Goal: Use online tool/utility: Utilize a website feature to perform a specific function

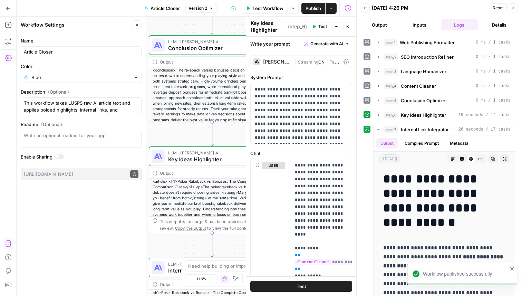
scroll to position [13, 0]
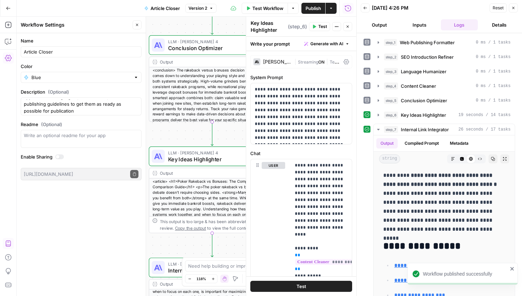
click at [10, 7] on icon "button" at bounding box center [8, 8] width 5 height 5
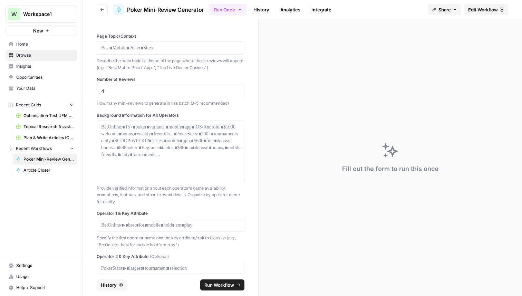
click at [44, 168] on span "Article Closer" at bounding box center [48, 170] width 50 height 6
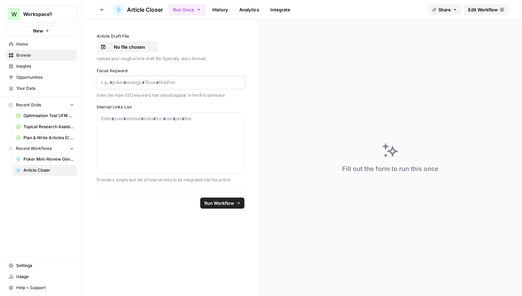
click at [145, 79] on p at bounding box center [170, 82] width 139 height 7
click at [144, 83] on p at bounding box center [170, 82] width 139 height 7
click at [144, 49] on p "No file chosen" at bounding box center [129, 46] width 44 height 7
click at [168, 135] on div at bounding box center [170, 142] width 139 height 55
click at [162, 112] on div at bounding box center [171, 142] width 148 height 61
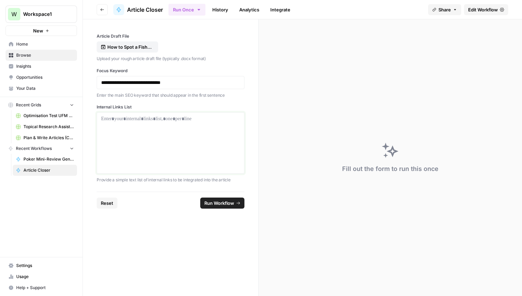
click at [160, 116] on p at bounding box center [170, 118] width 139 height 7
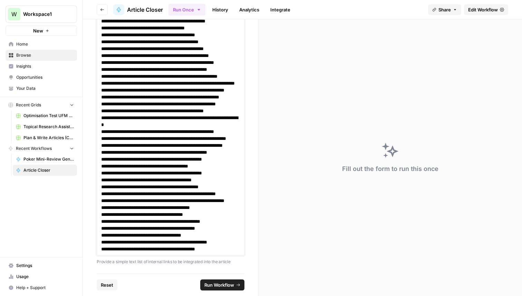
scroll to position [470, 0]
click at [212, 282] on span "Run Workflow" at bounding box center [219, 284] width 30 height 7
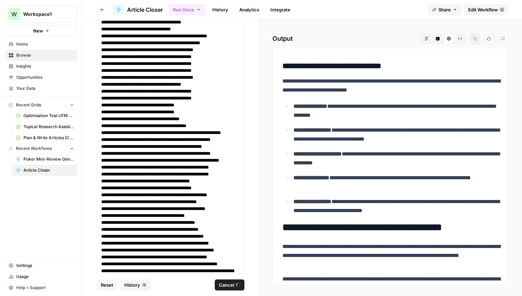
scroll to position [0, 0]
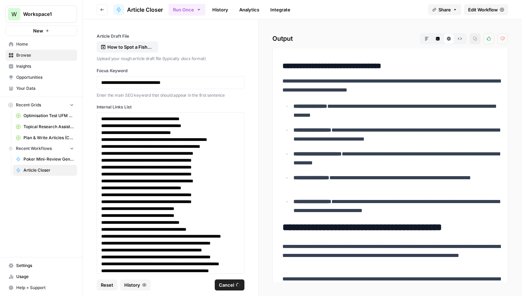
click at [218, 10] on link "History" at bounding box center [220, 9] width 24 height 11
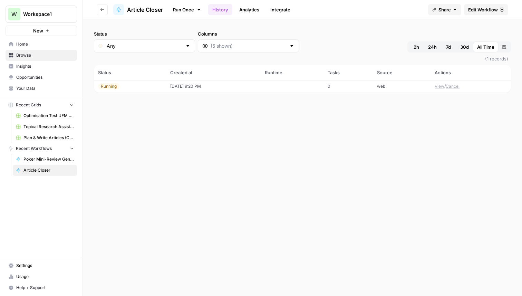
click at [149, 10] on span "Article Closer" at bounding box center [145, 10] width 36 height 8
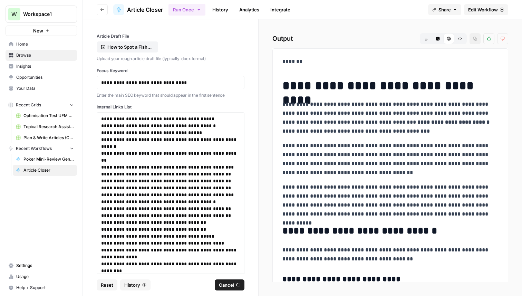
click at [457, 12] on button "Share" at bounding box center [444, 9] width 33 height 11
click at [368, 9] on div "Run Once History Analytics Integrate" at bounding box center [295, 9] width 254 height 13
click at [453, 10] on icon "button" at bounding box center [455, 10] width 4 height 4
click at [386, 6] on div "Run Once History Analytics Integrate" at bounding box center [295, 9] width 254 height 13
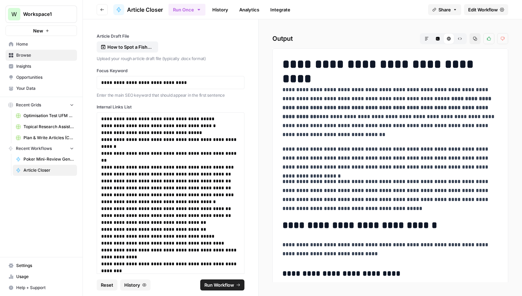
drag, startPoint x: 435, startPoint y: 266, endPoint x: 282, endPoint y: 83, distance: 238.4
copy div "**********"
click at [159, 84] on p "**********" at bounding box center [170, 82] width 139 height 7
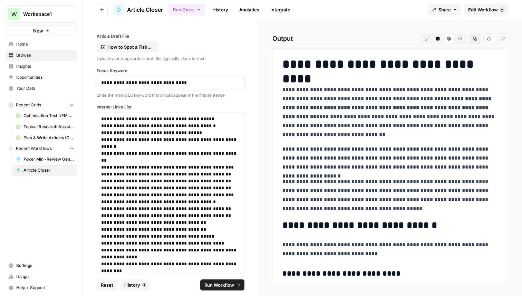
click at [159, 84] on p "**********" at bounding box center [170, 82] width 139 height 7
click at [134, 49] on p "How to Spot a Fish in Online Poker.docx" at bounding box center [129, 46] width 44 height 7
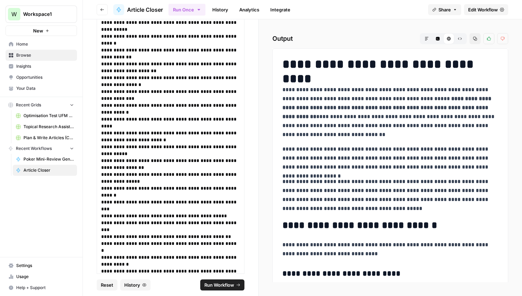
scroll to position [470, 0]
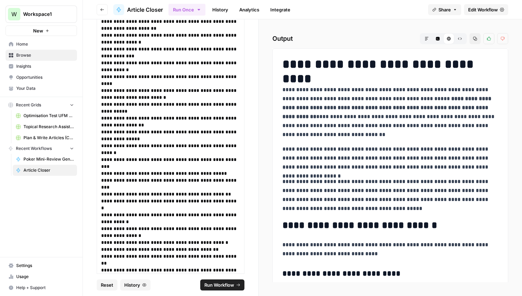
click at [232, 285] on span "Run Workflow" at bounding box center [219, 284] width 30 height 7
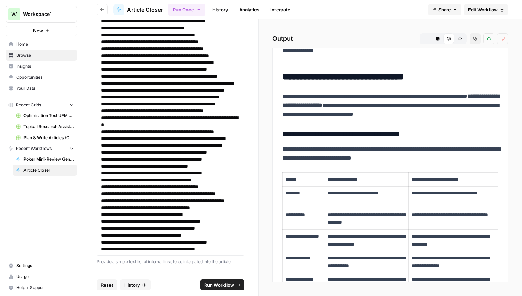
scroll to position [0, 0]
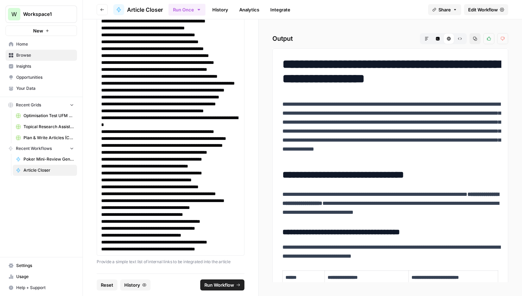
drag, startPoint x: 284, startPoint y: 106, endPoint x: 308, endPoint y: 113, distance: 24.8
click at [308, 113] on p "**********" at bounding box center [390, 131] width 216 height 63
click at [300, 105] on p "**********" at bounding box center [390, 131] width 216 height 63
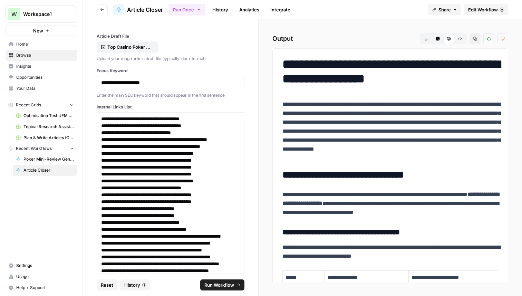
click at [470, 10] on span "Edit Workflow" at bounding box center [483, 9] width 30 height 7
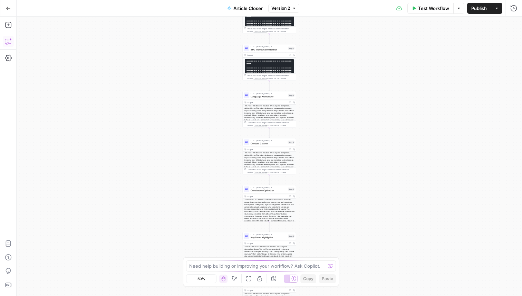
click at [7, 43] on icon "button" at bounding box center [8, 41] width 7 height 7
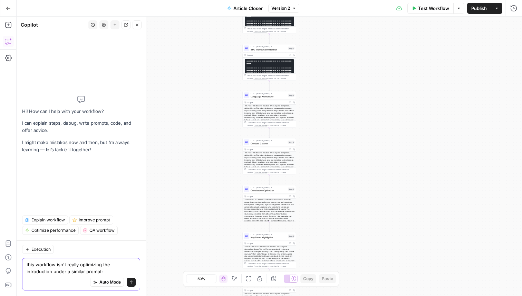
paste textarea "Please improve this article by ensuring: 1. The focus keyword "[insert keyword]…"
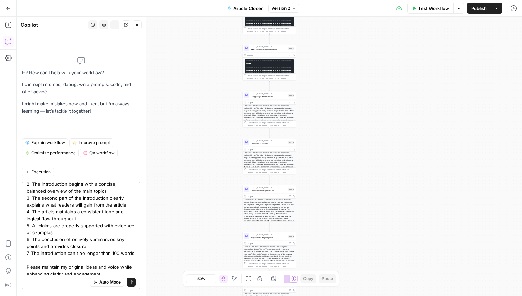
scroll to position [54, 0]
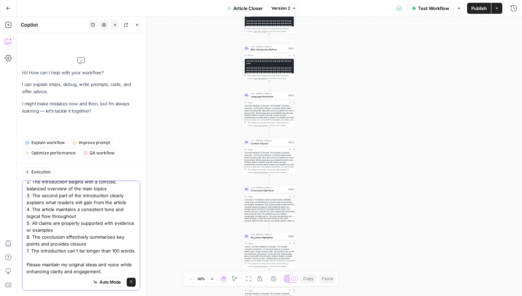
click at [113, 263] on textarea "this workflow isn't really optimizing the introduction under a similar prompt: …" at bounding box center [81, 206] width 109 height 138
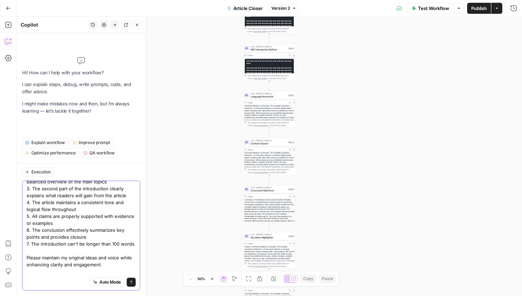
scroll to position [68, 0]
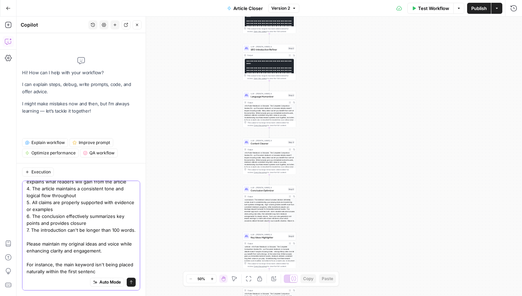
type textarea "this workflow isn't really optimizing the introduction under a similar prompt: …"
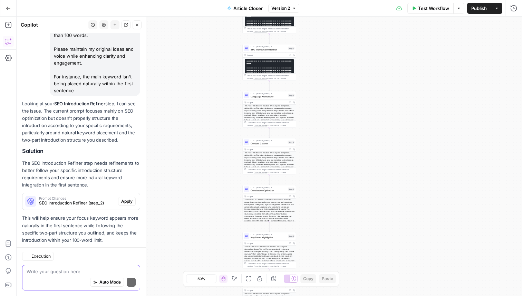
scroll to position [231, 0]
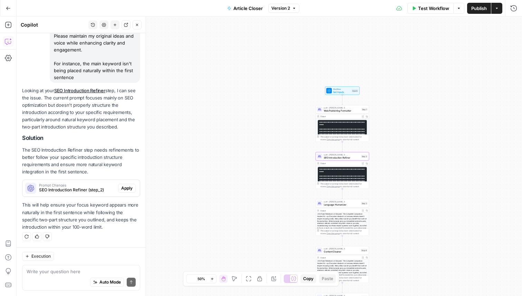
click at [124, 184] on button "Apply" at bounding box center [127, 188] width 18 height 9
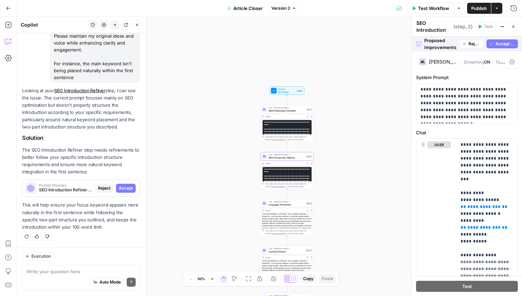
click at [130, 194] on div "Prompt Changes SEO Introduction Refiner (step_2) Reject Accept" at bounding box center [80, 188] width 117 height 11
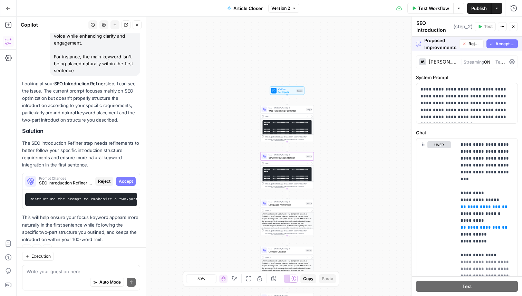
click at [130, 184] on span "Accept" at bounding box center [126, 181] width 14 height 6
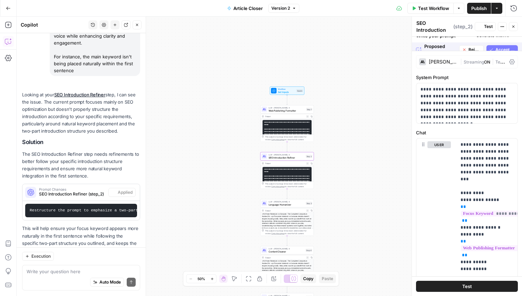
scroll to position [261, 0]
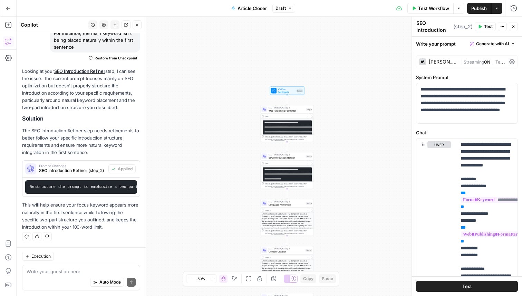
click at [7, 7] on icon "button" at bounding box center [8, 8] width 4 height 3
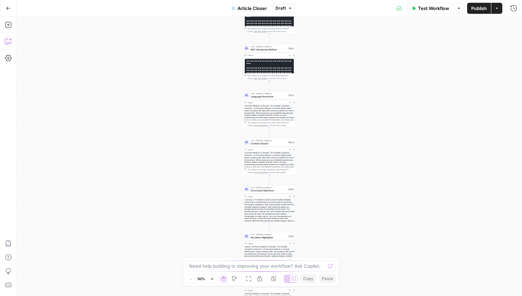
click at [9, 42] on icon "button" at bounding box center [8, 41] width 7 height 7
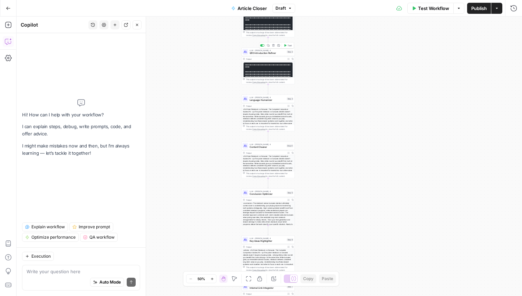
click at [266, 52] on span "SEO Introduction Refiner" at bounding box center [268, 52] width 36 height 3
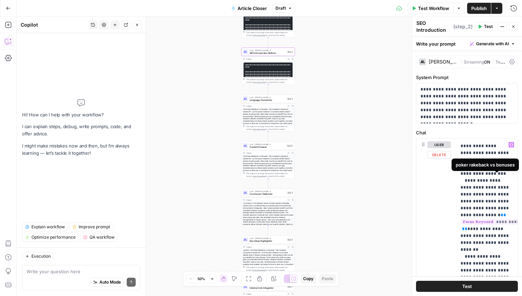
scroll to position [203, 0]
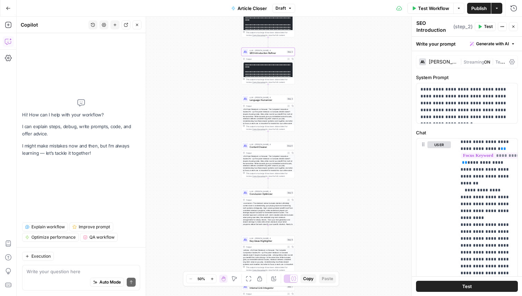
click at [10, 8] on icon "button" at bounding box center [8, 8] width 5 height 5
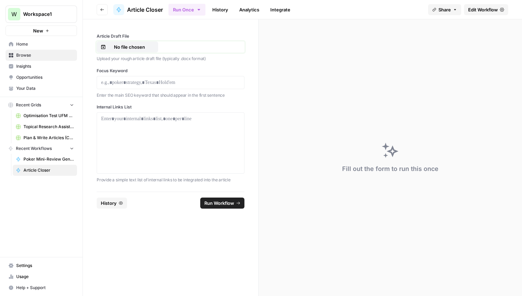
click at [150, 49] on p "No file chosen" at bounding box center [129, 46] width 44 height 7
click at [171, 82] on p at bounding box center [170, 82] width 139 height 7
click at [164, 129] on div at bounding box center [170, 142] width 139 height 55
click at [155, 126] on div at bounding box center [170, 142] width 139 height 55
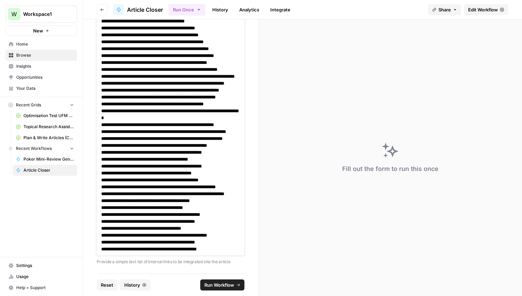
scroll to position [477, 0]
click at [232, 283] on span "Run Workflow" at bounding box center [219, 284] width 30 height 7
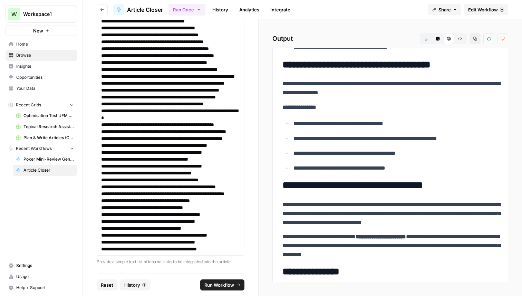
scroll to position [1510, 0]
